Goal: Task Accomplishment & Management: Manage account settings

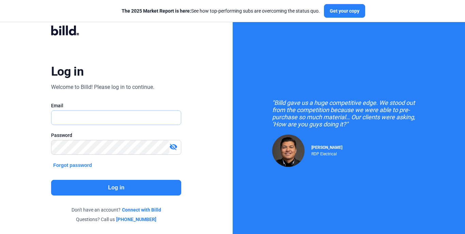
type input "[PERSON_NAME][EMAIL_ADDRESS][PERSON_NAME][DOMAIN_NAME]"
drag, startPoint x: 0, startPoint y: 0, endPoint x: 121, endPoint y: 199, distance: 232.8
click at [121, 199] on div "Log in Welcome to Billd! Please log in to continue. Email [PERSON_NAME][EMAIL_A…" at bounding box center [116, 124] width 167 height 216
click at [104, 184] on button "Log in" at bounding box center [116, 188] width 130 height 16
type input "[PERSON_NAME][EMAIL_ADDRESS][PERSON_NAME][DOMAIN_NAME]"
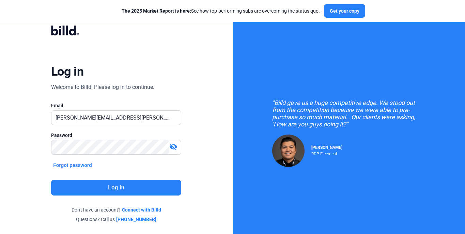
click at [139, 186] on button "Log in" at bounding box center [116, 188] width 130 height 16
